Goal: Complete application form

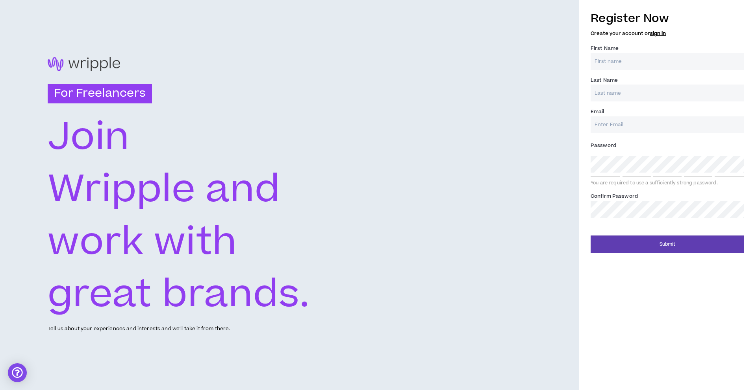
click at [613, 62] on input "First Name *" at bounding box center [666, 61] width 153 height 17
click at [655, 34] on link "sign in" at bounding box center [658, 33] width 16 height 7
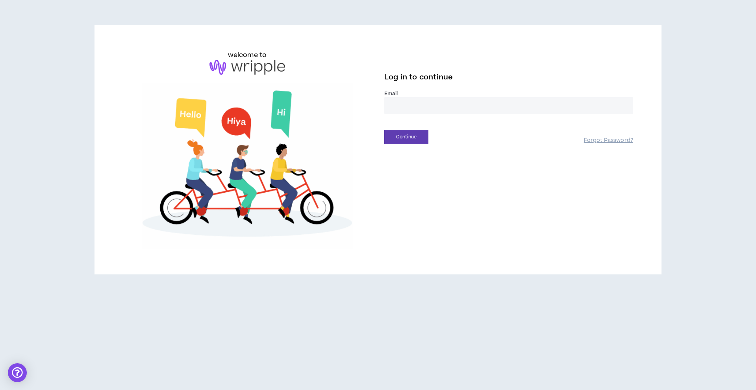
click at [441, 106] on input "email" at bounding box center [508, 105] width 249 height 17
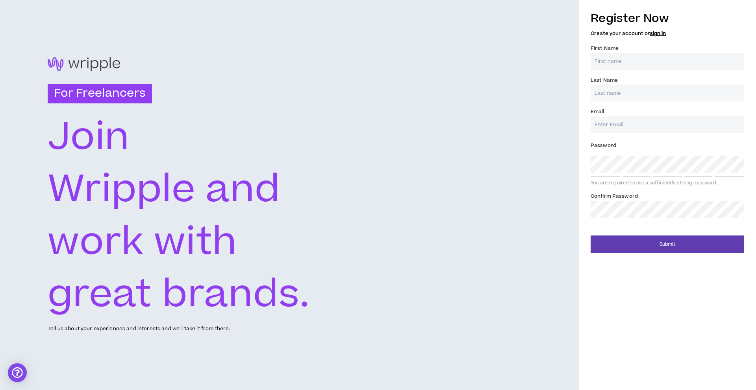
click at [622, 61] on input "First Name *" at bounding box center [666, 61] width 153 height 17
type input "Trey"
click at [636, 96] on input "Last Name *" at bounding box center [666, 93] width 153 height 17
type input "Johnson"
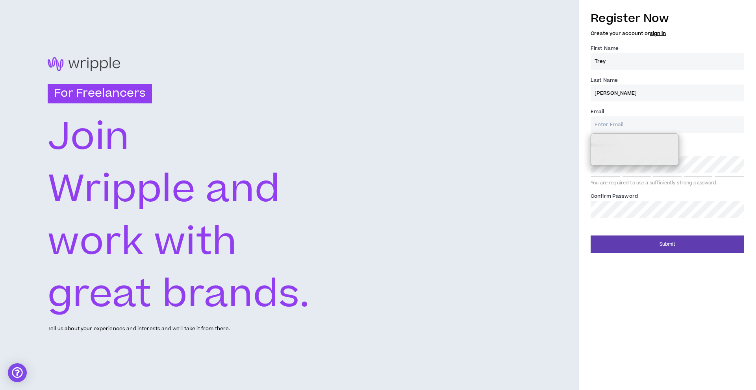
click at [679, 121] on input "Email *" at bounding box center [666, 124] width 153 height 17
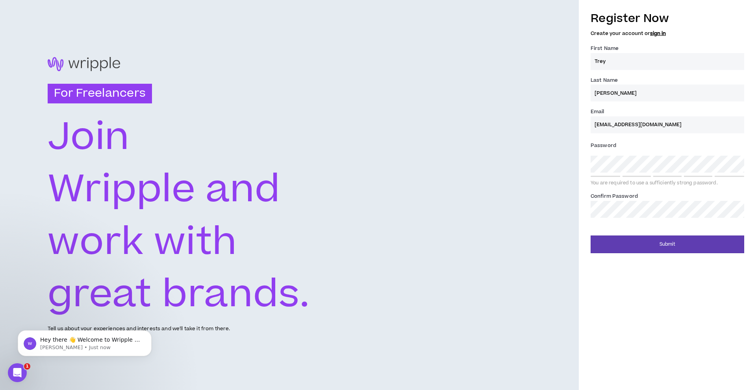
type input "[EMAIL_ADDRESS][DOMAIN_NAME]"
click at [586, 159] on div "Register Now Create your account or sign in First Name * Trey Last Name * Johns…" at bounding box center [667, 129] width 177 height 247
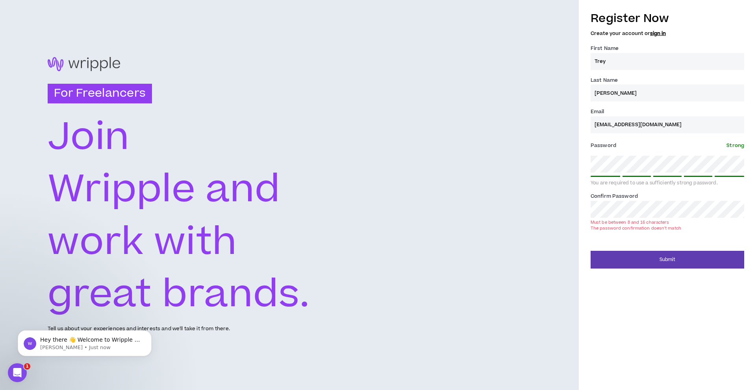
click at [559, 211] on div "For Freelancers Join Wripple and work with great brands. Tell us about your exp…" at bounding box center [378, 195] width 756 height 390
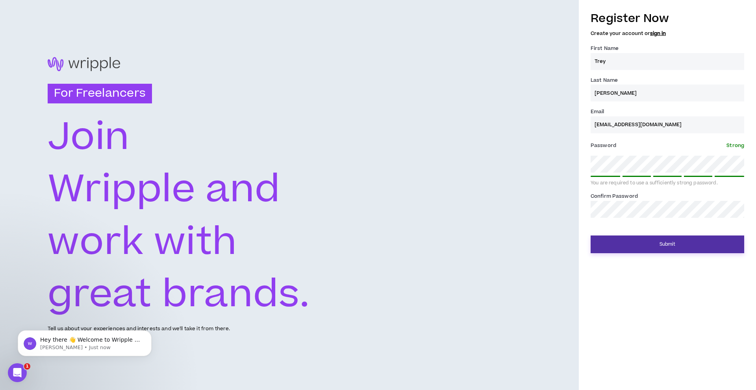
click at [620, 241] on button "Submit" at bounding box center [666, 245] width 153 height 18
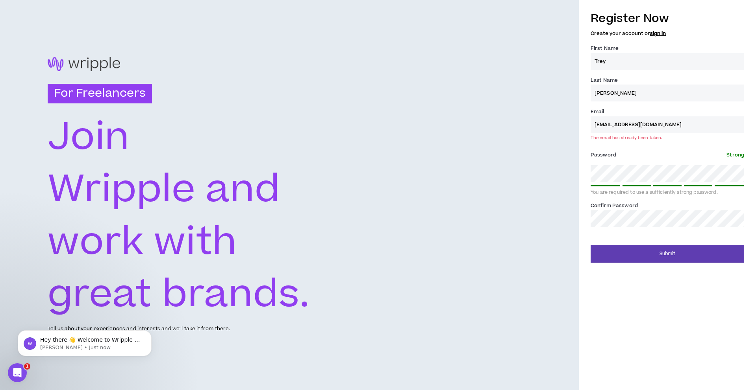
click at [664, 125] on input "[EMAIL_ADDRESS][DOMAIN_NAME]" at bounding box center [666, 124] width 153 height 17
click at [653, 28] on div "Register Now Create your account or sign in" at bounding box center [666, 23] width 153 height 26
click at [654, 31] on link "sign in" at bounding box center [658, 33] width 16 height 7
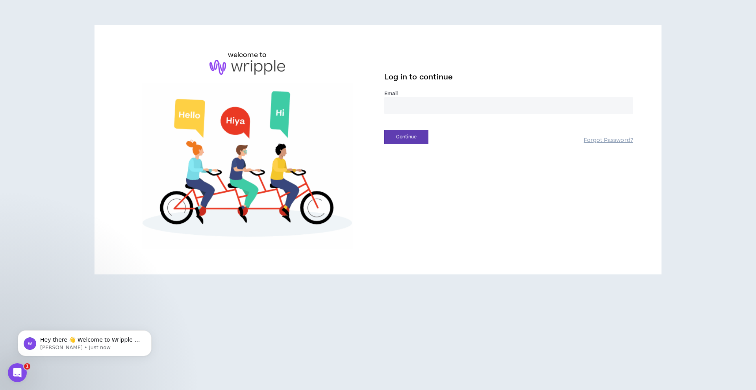
click at [453, 103] on input "email" at bounding box center [508, 105] width 249 height 17
type input "**********"
click at [388, 127] on div "Continue Forgot Password?" at bounding box center [508, 134] width 249 height 20
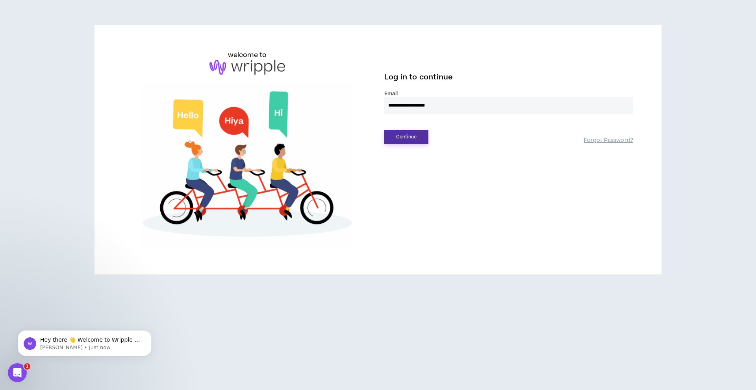
click at [399, 136] on button "Continue" at bounding box center [406, 137] width 44 height 15
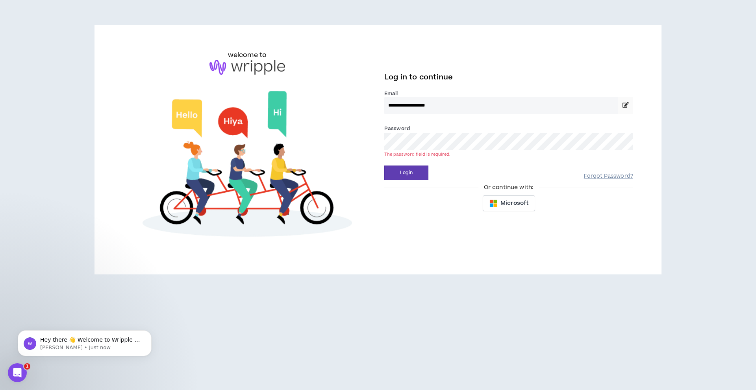
click at [593, 177] on link "Forgot Password?" at bounding box center [608, 176] width 49 height 7
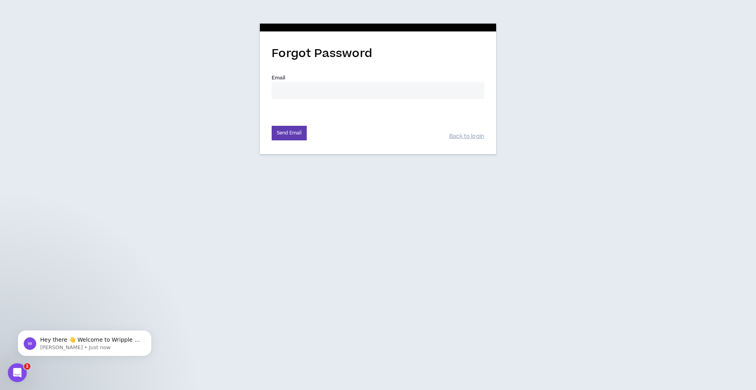
click at [330, 94] on input "Email *" at bounding box center [378, 90] width 213 height 17
type input "[EMAIL_ADDRESS][DOMAIN_NAME]"
click at [279, 129] on button "Send Email" at bounding box center [289, 133] width 35 height 15
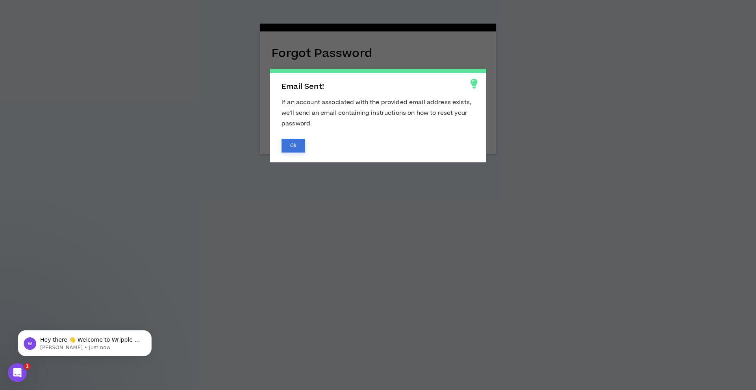
click at [295, 148] on button "Ok" at bounding box center [293, 146] width 24 height 14
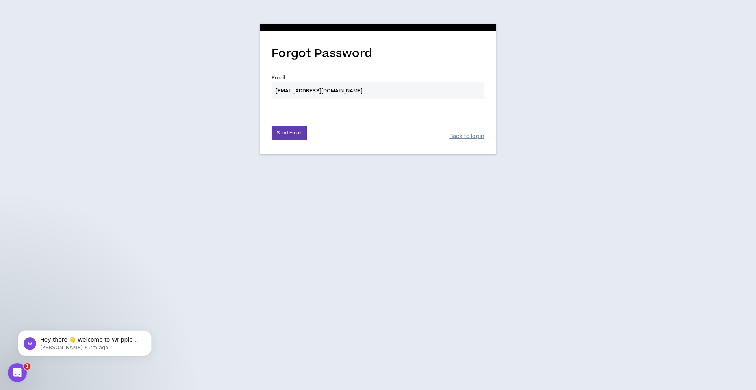
click at [455, 134] on link "Back to login" at bounding box center [466, 136] width 35 height 7
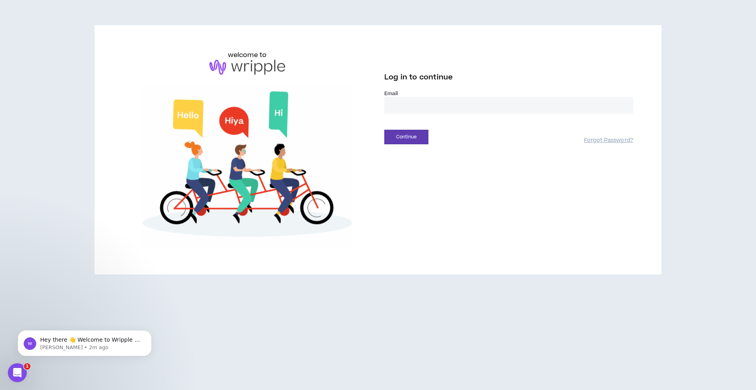
click at [431, 102] on input "email" at bounding box center [508, 105] width 249 height 17
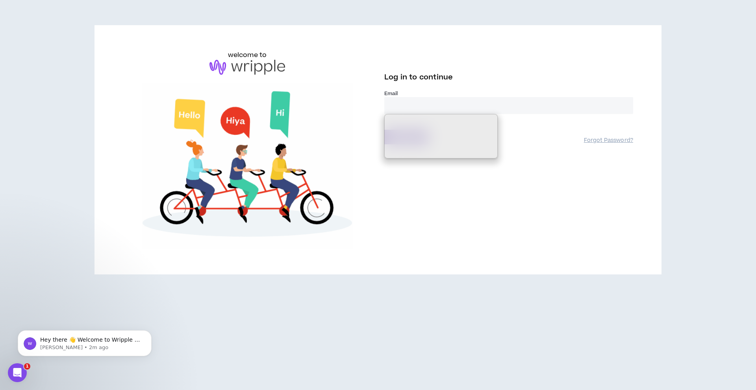
type input "**********"
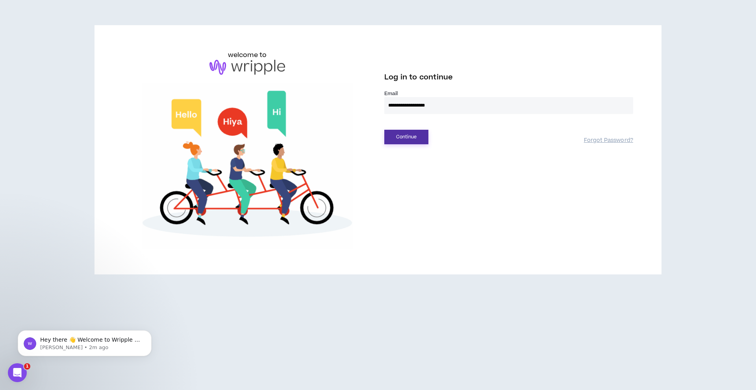
click at [409, 139] on button "Continue" at bounding box center [406, 137] width 44 height 15
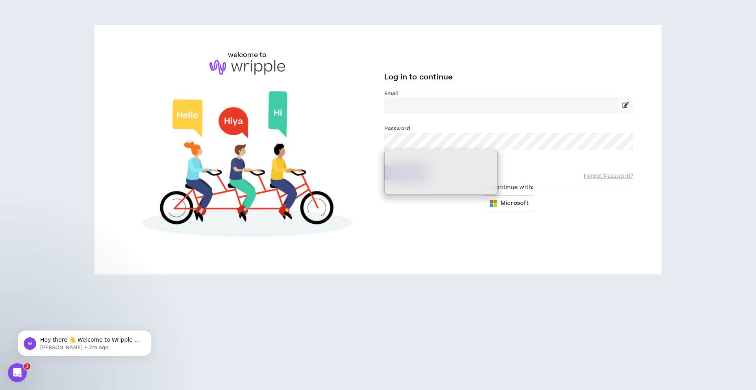
type input "**********"
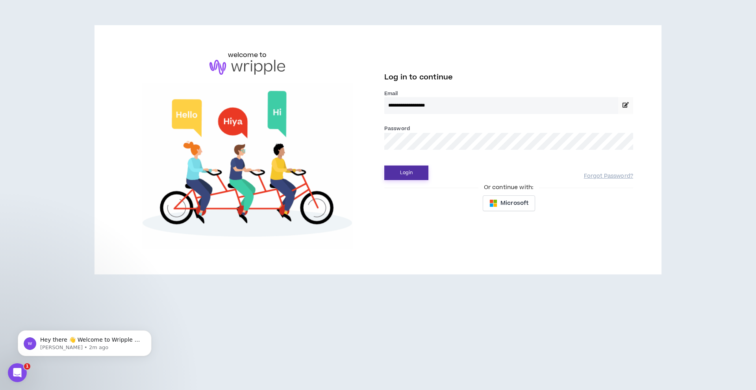
click at [396, 170] on button "Login" at bounding box center [406, 173] width 44 height 15
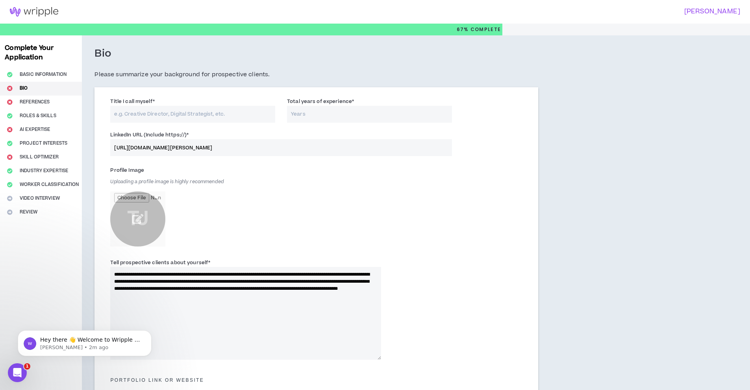
click at [141, 221] on input "file" at bounding box center [137, 219] width 55 height 55
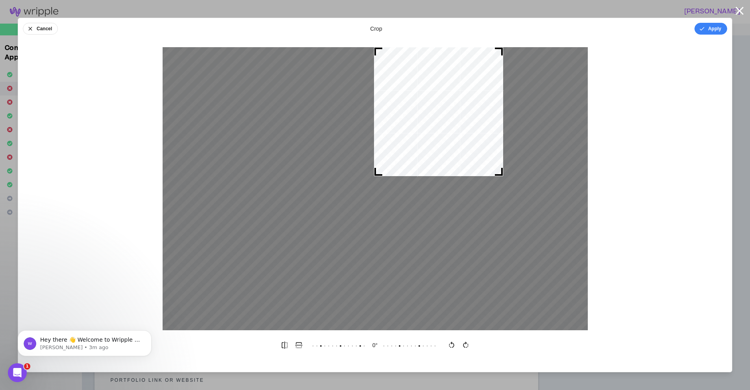
drag, startPoint x: 235, startPoint y: 325, endPoint x: 383, endPoint y: 198, distance: 195.1
click at [383, 198] on div at bounding box center [375, 188] width 425 height 283
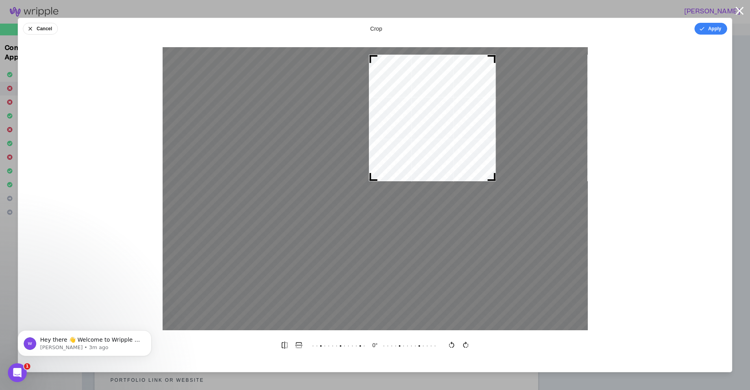
drag, startPoint x: 457, startPoint y: 74, endPoint x: 456, endPoint y: 67, distance: 7.3
click at [456, 67] on div at bounding box center [432, 118] width 127 height 127
click at [707, 23] on button "Apply" at bounding box center [710, 29] width 33 height 12
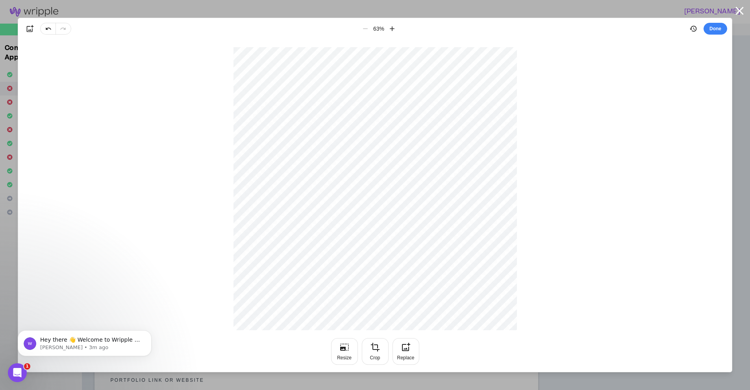
drag, startPoint x: 719, startPoint y: 33, endPoint x: 715, endPoint y: 38, distance: 7.0
click at [719, 32] on button "Done" at bounding box center [715, 29] width 24 height 12
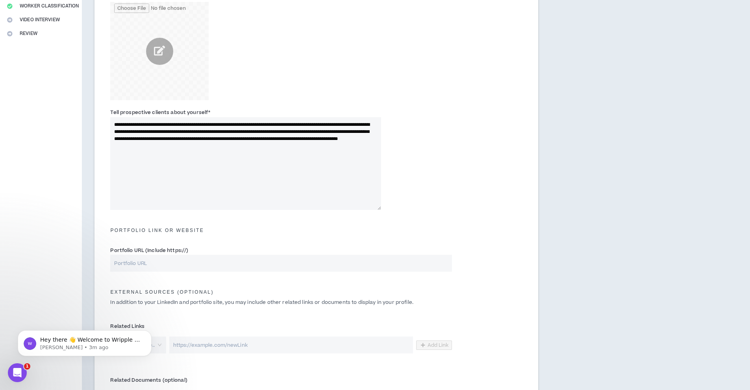
scroll to position [203, 0]
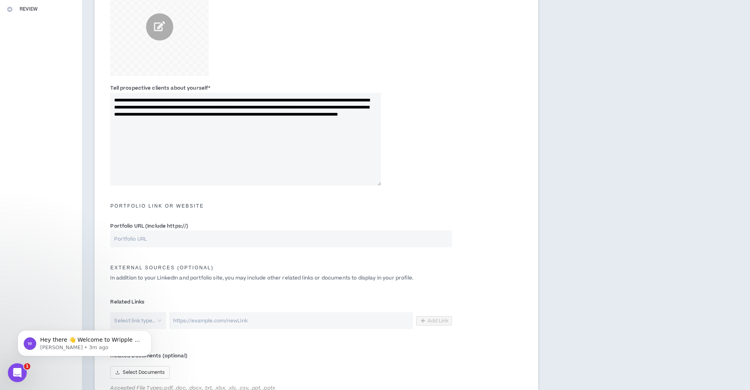
click at [230, 237] on input "Portfolio URL (Include https://)" at bounding box center [280, 239] width 341 height 17
paste input "https://www.theunorthodoxcreative.com/"
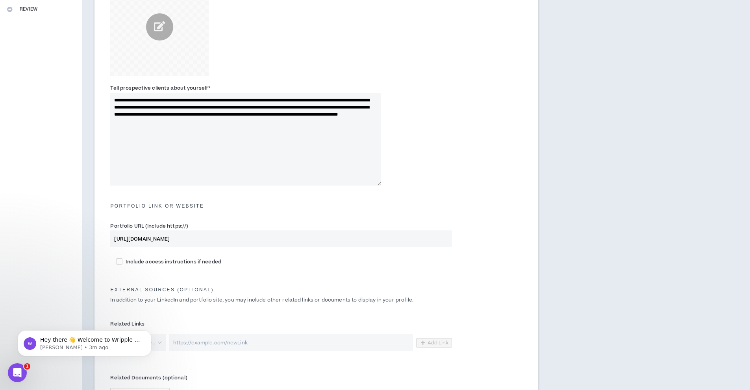
type input "https://www.theunorthodoxcreative.com/"
click at [250, 271] on div "Include access instructions if needed" at bounding box center [316, 264] width 424 height 22
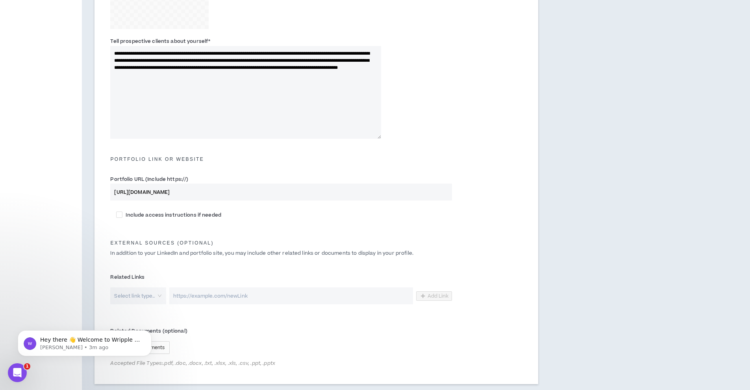
scroll to position [305, 0]
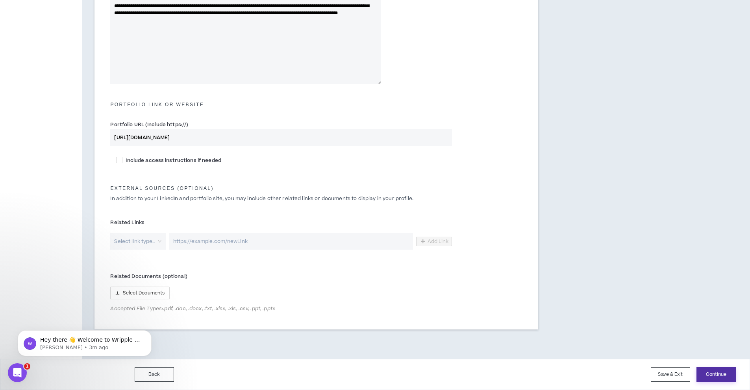
click at [707, 374] on button "Continue" at bounding box center [715, 375] width 39 height 15
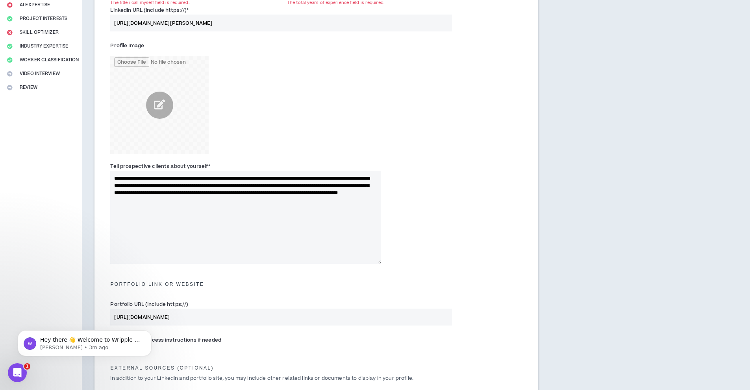
scroll to position [97, 0]
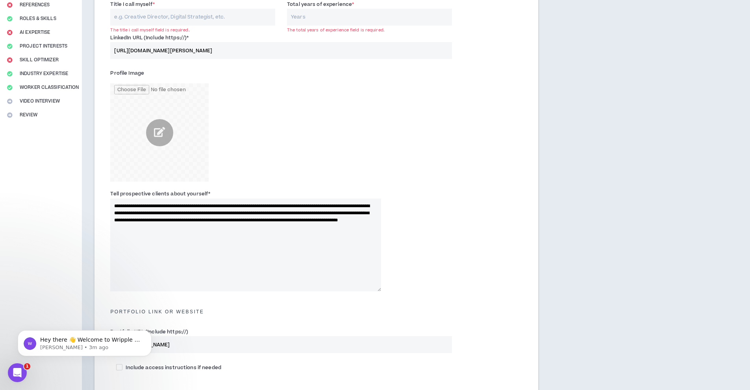
click at [330, 25] on input "Total years of experience *" at bounding box center [369, 17] width 165 height 17
type input "4"
click at [140, 18] on input "Title I call myself *" at bounding box center [192, 17] width 165 height 17
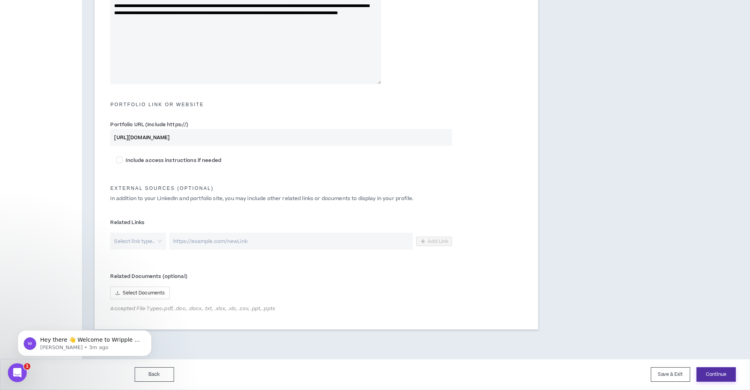
type input "Designer"
click at [708, 371] on button "Continue" at bounding box center [715, 375] width 39 height 15
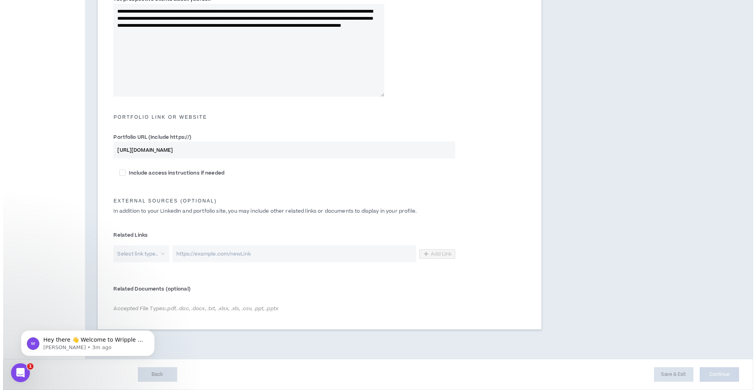
scroll to position [0, 0]
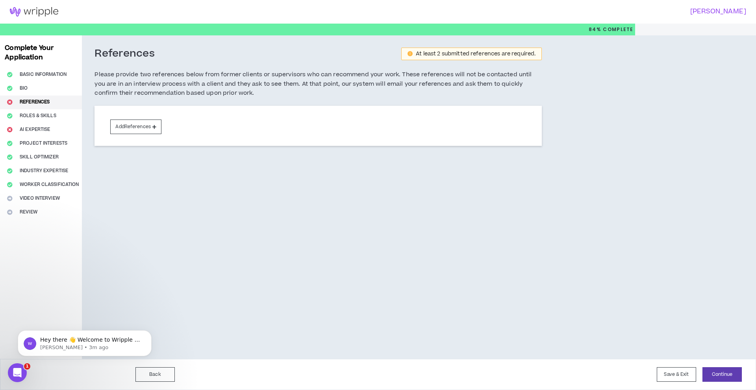
click at [26, 129] on div "Complete Your Application Basic Information Bio References Roles & Skills AI Ex…" at bounding box center [41, 197] width 82 height 324
click at [34, 128] on div "Complete Your Application Basic Information Bio References Roles & Skills AI Ex…" at bounding box center [41, 197] width 82 height 324
click at [682, 375] on button "Save & Exit" at bounding box center [675, 375] width 39 height 15
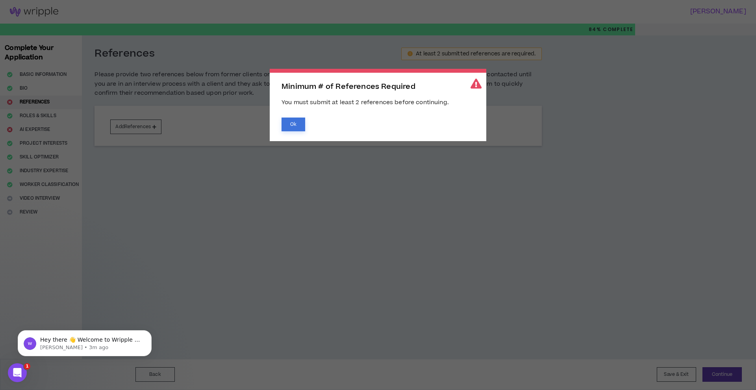
click at [304, 125] on button "Ok" at bounding box center [293, 125] width 24 height 14
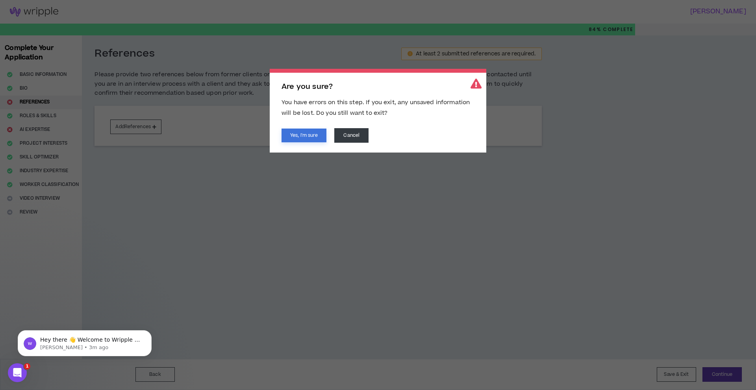
click at [309, 134] on button "Yes, I'm sure" at bounding box center [303, 136] width 45 height 14
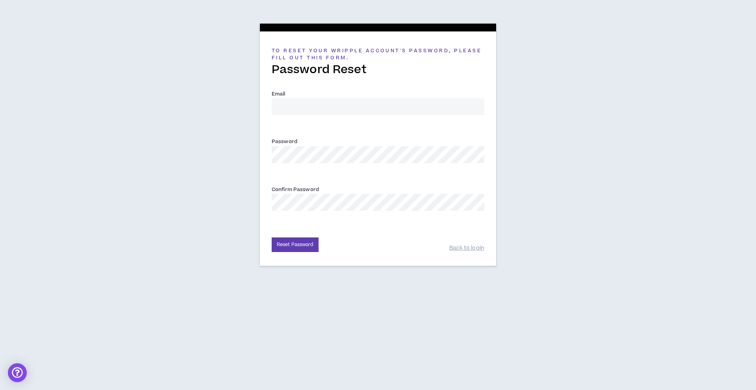
click at [317, 121] on div "Email *" at bounding box center [378, 106] width 213 height 32
click at [327, 108] on input "Email *" at bounding box center [378, 106] width 213 height 17
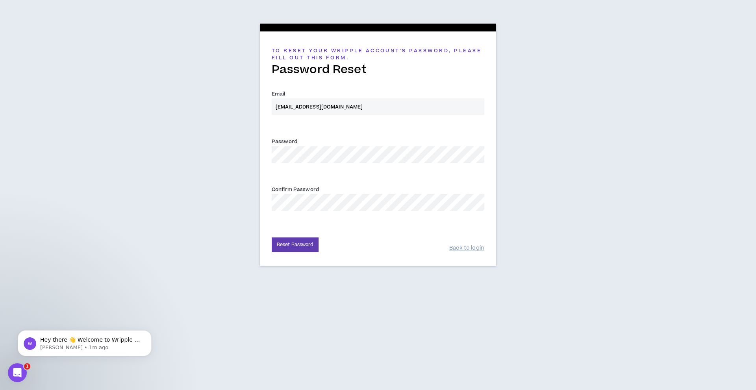
type input "[EMAIL_ADDRESS][DOMAIN_NAME]"
click at [301, 245] on button "Reset Password" at bounding box center [295, 245] width 47 height 15
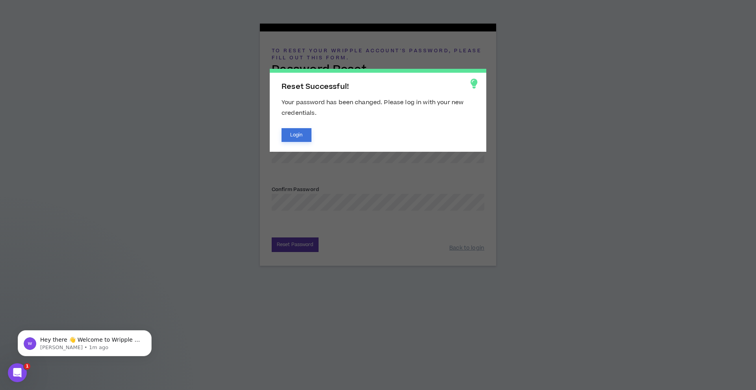
click at [300, 135] on button "Login" at bounding box center [296, 135] width 30 height 14
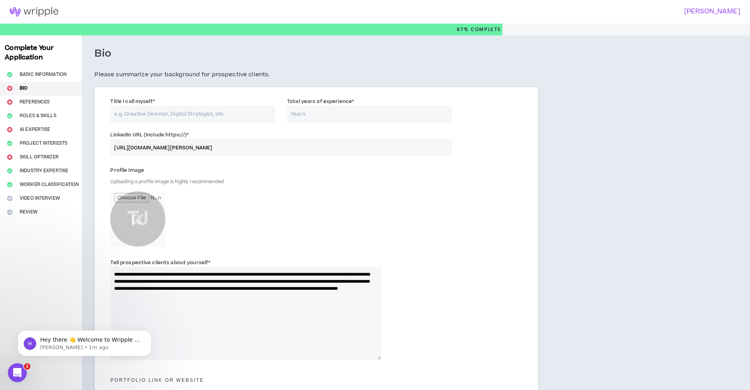
click at [168, 115] on input "Title I call myself *" at bounding box center [192, 114] width 165 height 17
type input "Designer"
click at [388, 115] on input "Total years of experience *" at bounding box center [369, 114] width 165 height 17
type input "4"
click at [278, 178] on div "Profile Image Uploading a profile image is highly recommended TJ" at bounding box center [245, 207] width 271 height 87
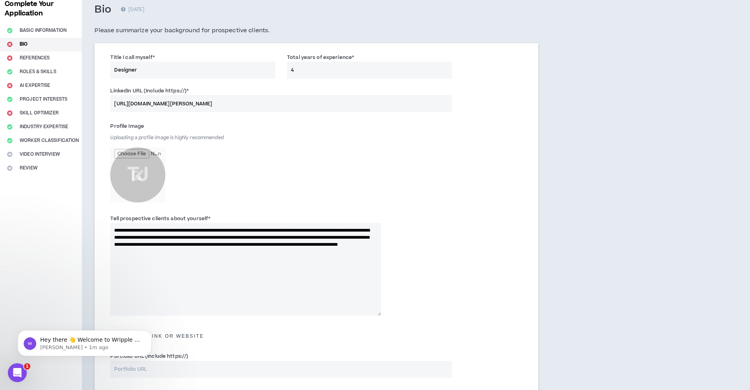
scroll to position [55, 0]
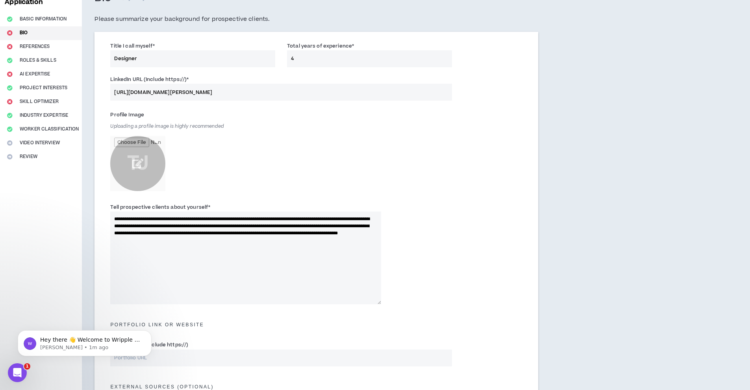
click at [141, 164] on input "file" at bounding box center [137, 163] width 55 height 55
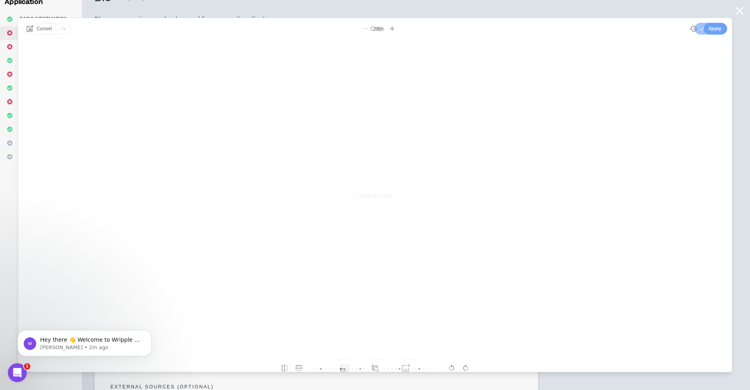
scroll to position [0, 0]
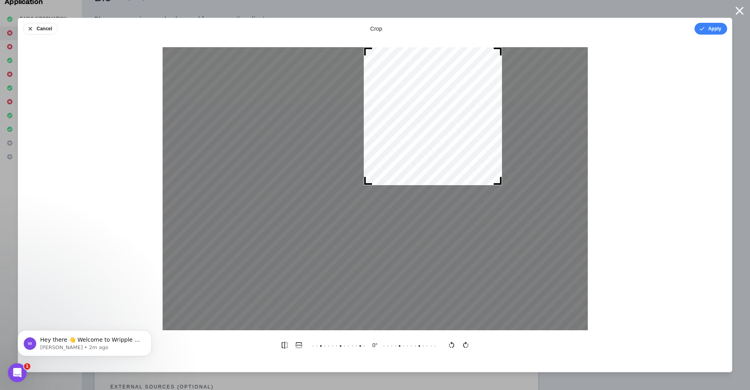
drag, startPoint x: 237, startPoint y: 325, endPoint x: 375, endPoint y: 204, distance: 183.8
click at [375, 204] on div at bounding box center [375, 188] width 425 height 283
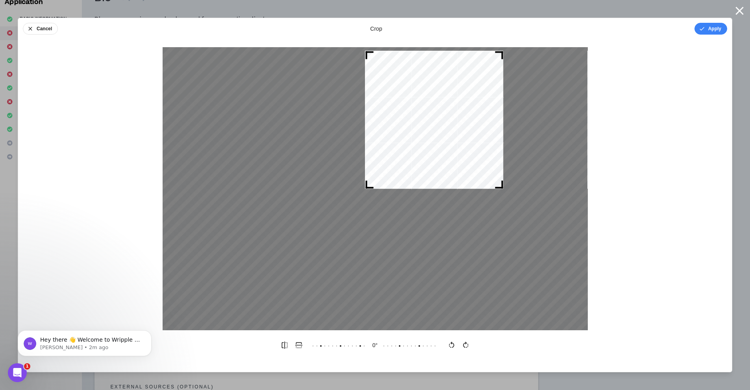
click at [433, 137] on div at bounding box center [434, 120] width 138 height 138
click at [708, 32] on button "Apply" at bounding box center [710, 29] width 33 height 12
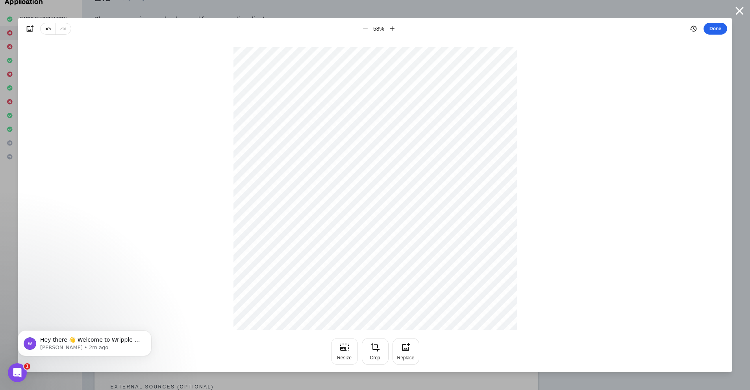
click at [723, 27] on button "Done" at bounding box center [715, 29] width 24 height 12
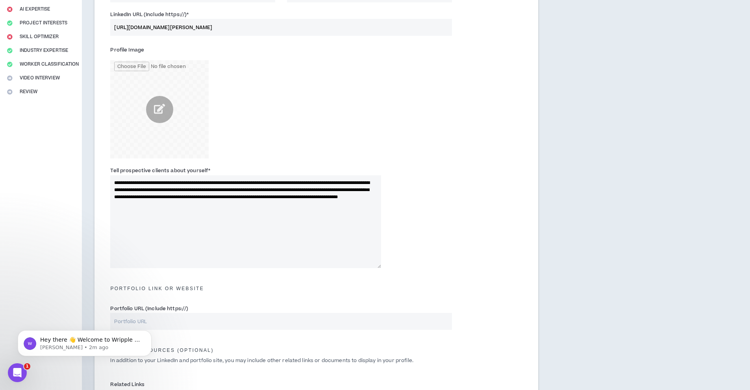
scroll to position [127, 0]
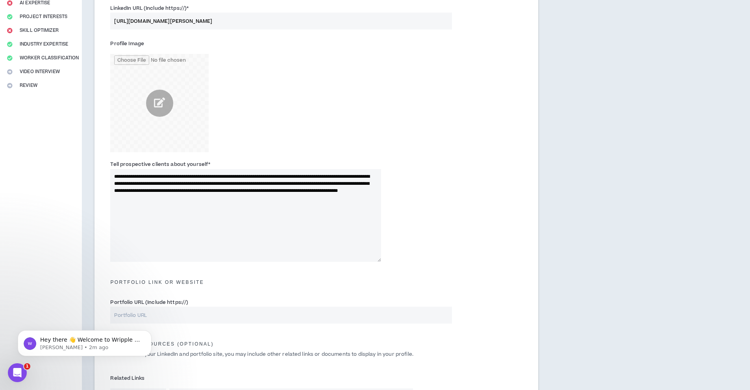
click at [444, 129] on div "Profile Image" at bounding box center [316, 96] width 424 height 123
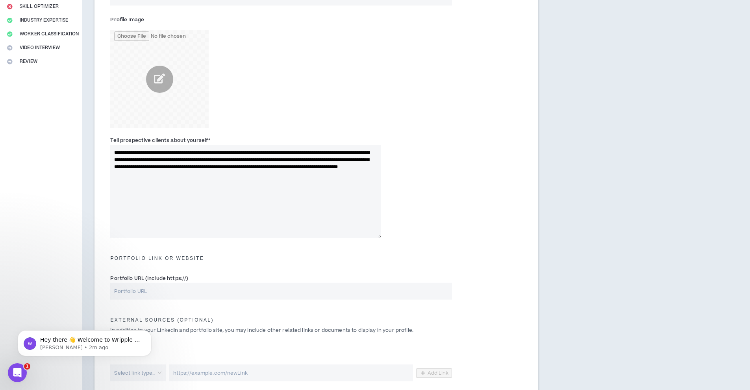
click at [303, 289] on input "Portfolio URL (Include https://)" at bounding box center [280, 291] width 341 height 17
